Goal: Transaction & Acquisition: Book appointment/travel/reservation

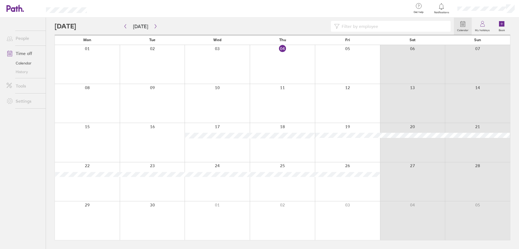
click at [71, 143] on div at bounding box center [87, 142] width 65 height 39
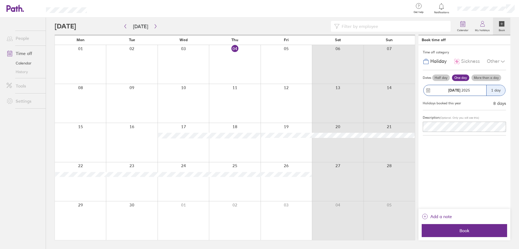
click at [477, 85] on div "[DATE]" at bounding box center [455, 90] width 63 height 11
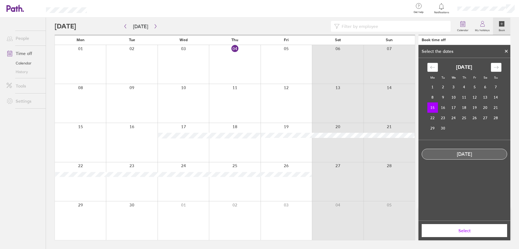
click at [460, 230] on span "Select" at bounding box center [465, 230] width 78 height 5
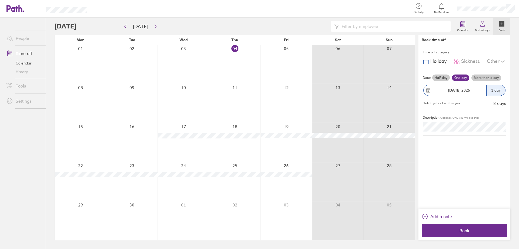
click at [492, 79] on label "More than a day" at bounding box center [487, 77] width 30 height 6
click at [0, 0] on input "More than a day" at bounding box center [0, 0] width 0 height 0
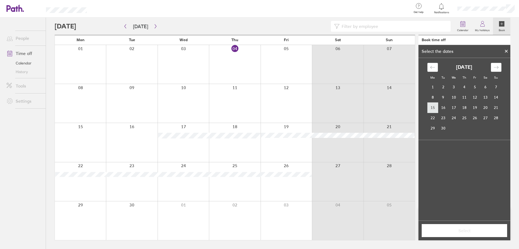
click at [431, 104] on td "15" at bounding box center [433, 107] width 11 height 10
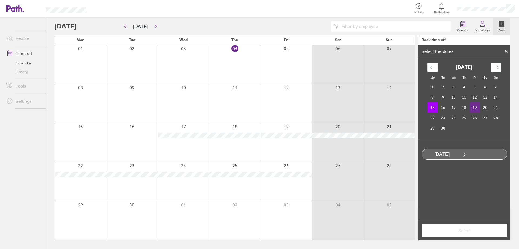
click at [472, 106] on td "19" at bounding box center [475, 107] width 11 height 10
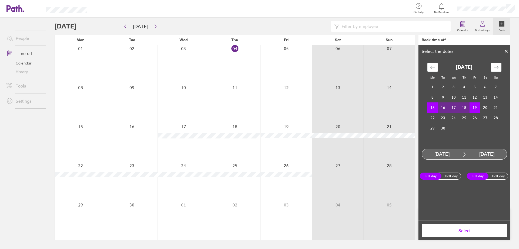
click at [473, 230] on span "Select" at bounding box center [465, 230] width 78 height 5
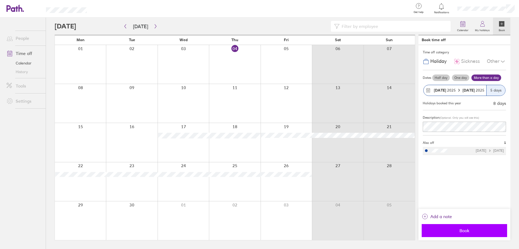
click at [459, 228] on span "Book" at bounding box center [465, 230] width 78 height 5
